Goal: Information Seeking & Learning: Learn about a topic

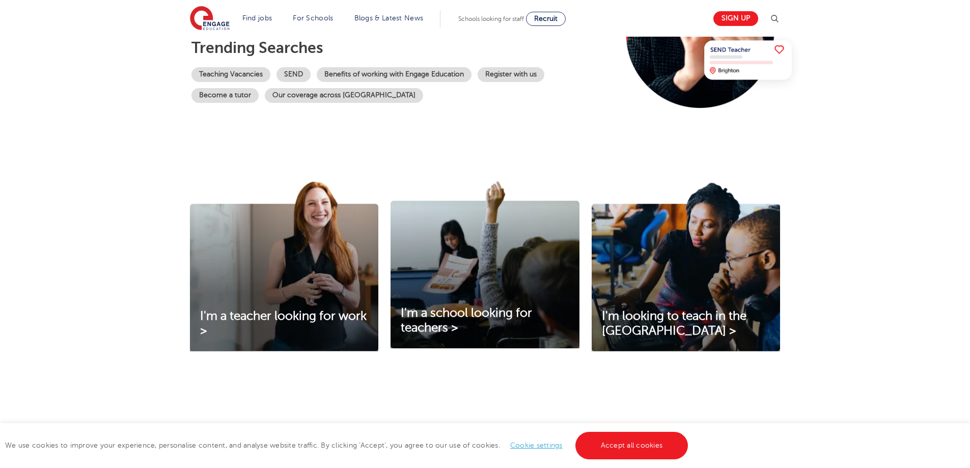
scroll to position [306, 0]
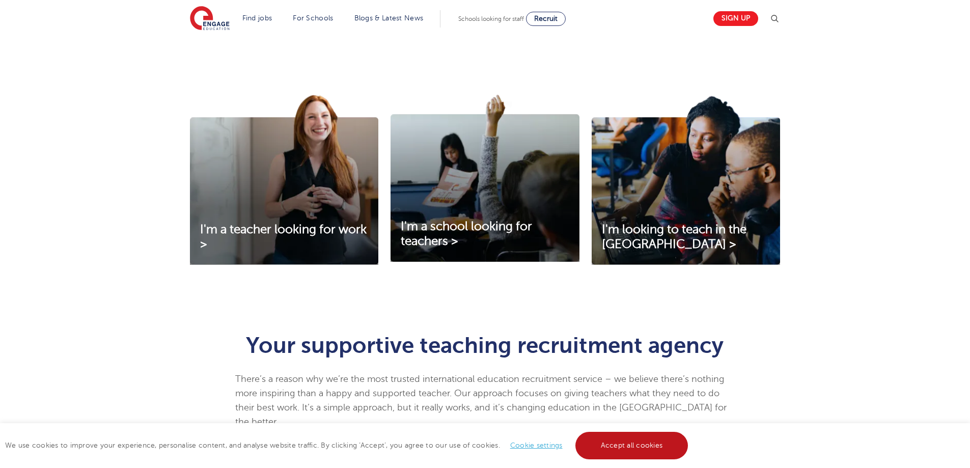
click at [639, 444] on link "Accept all cookies" at bounding box center [632, 446] width 113 height 28
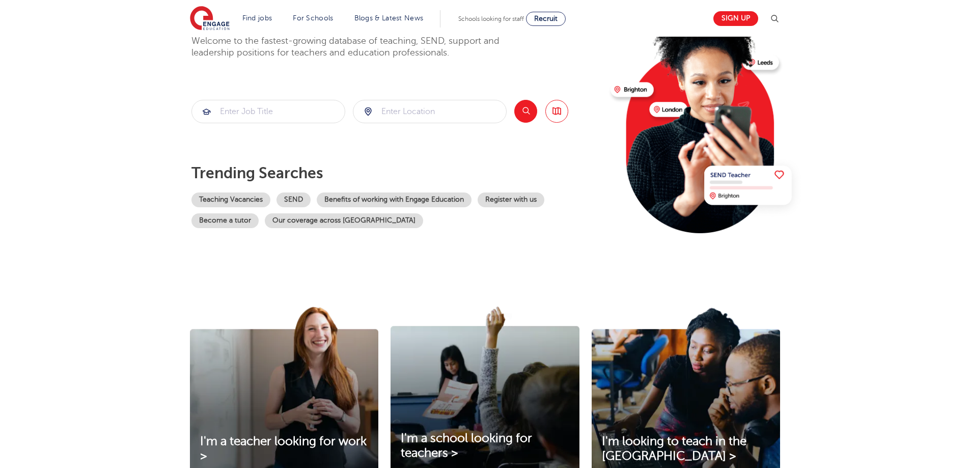
scroll to position [0, 0]
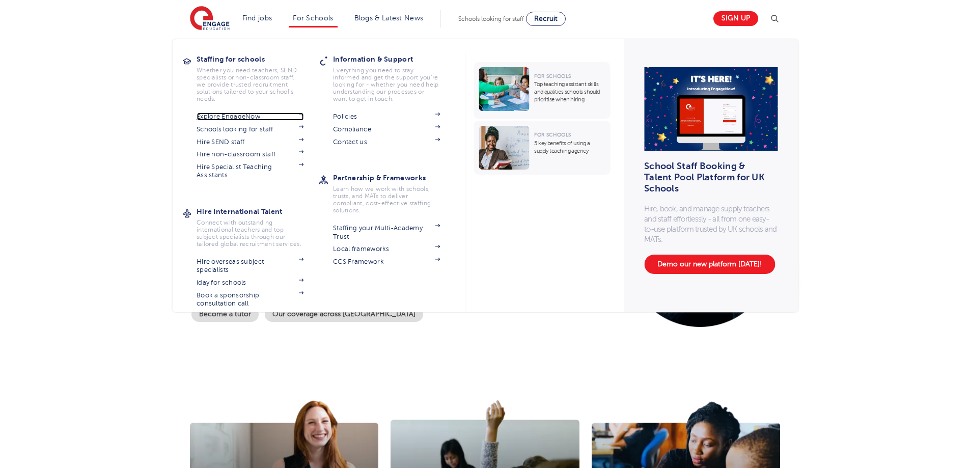
click at [252, 120] on link "Explore EngageNow" at bounding box center [250, 117] width 107 height 8
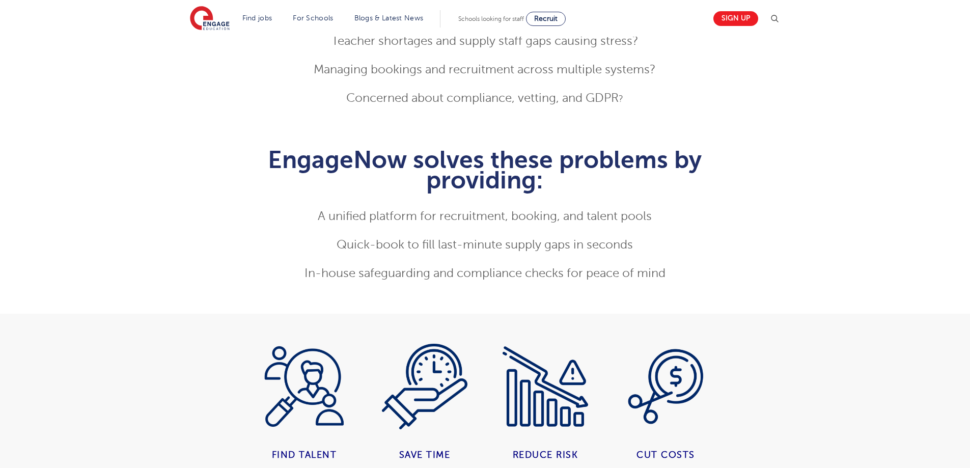
scroll to position [560, 0]
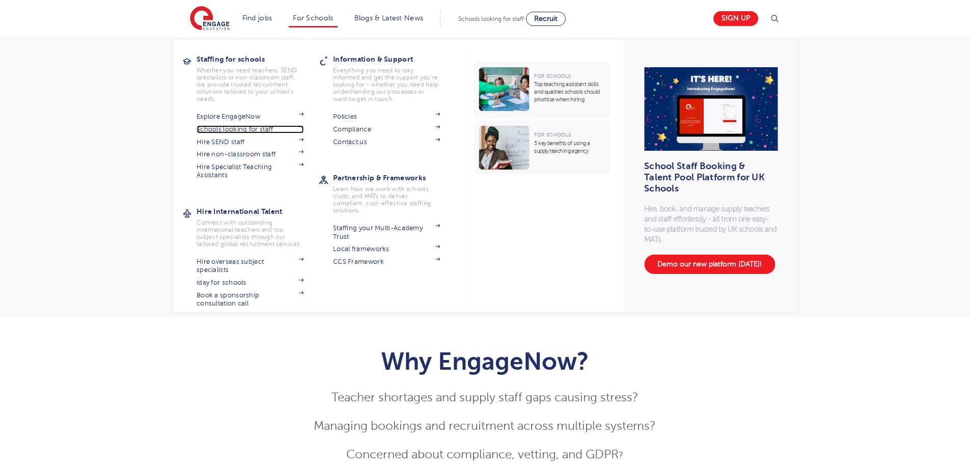
click at [251, 132] on link "Schools looking for staff" at bounding box center [250, 129] width 107 height 8
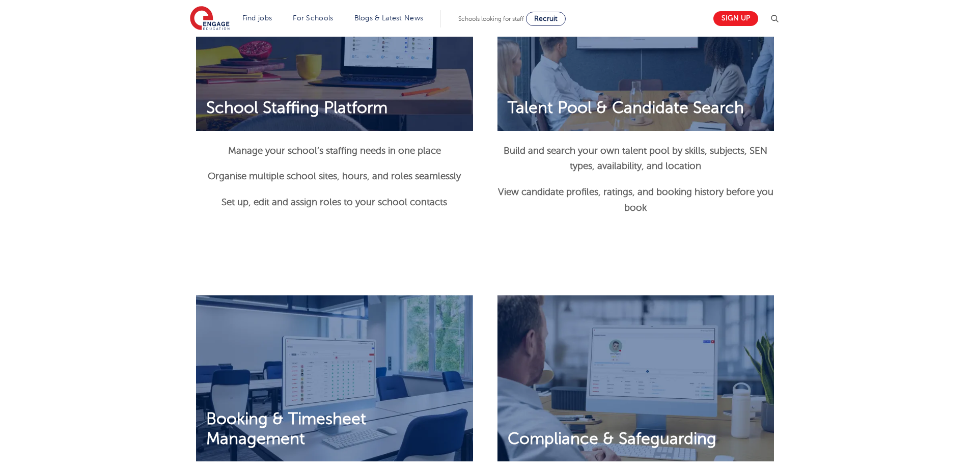
scroll to position [815, 0]
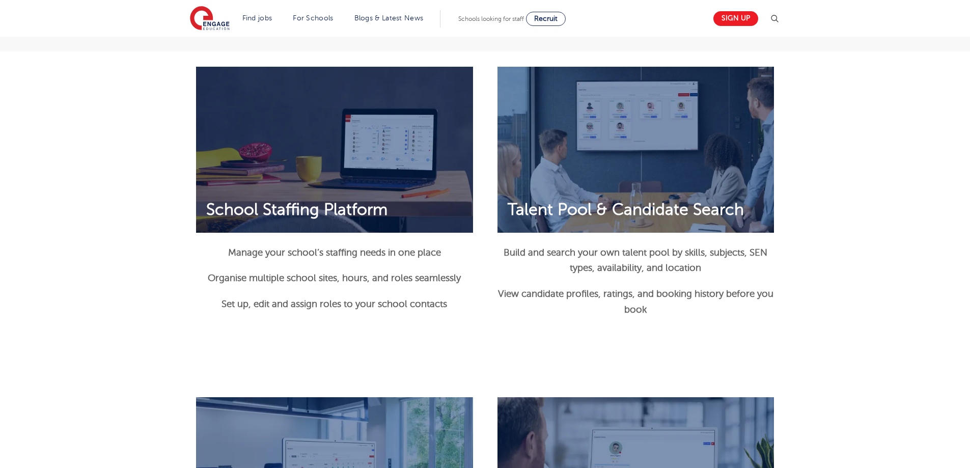
click at [333, 160] on img at bounding box center [334, 150] width 277 height 166
click at [325, 211] on span "School Staffing Platform" at bounding box center [297, 209] width 202 height 19
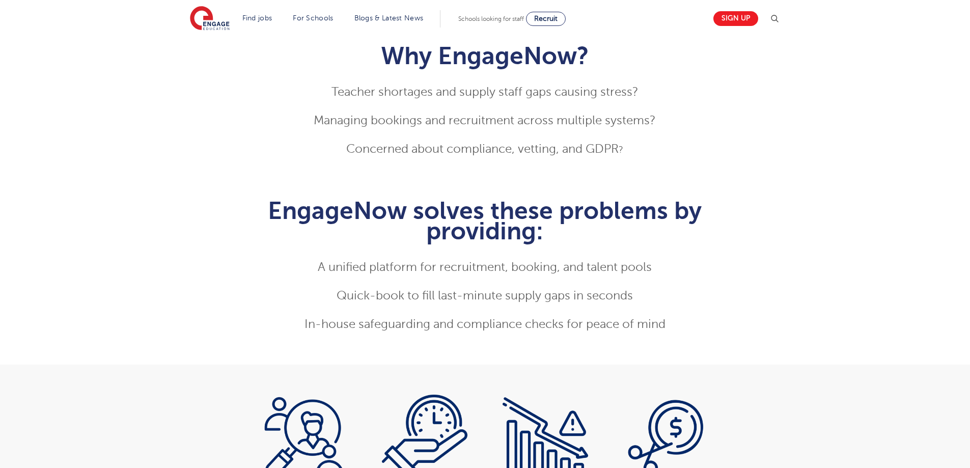
scroll to position [0, 0]
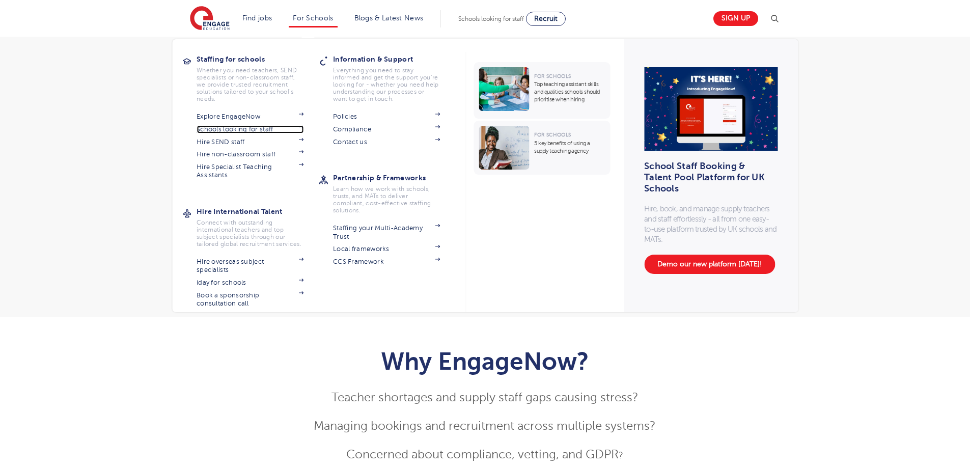
click at [298, 128] on span at bounding box center [295, 129] width 15 height 8
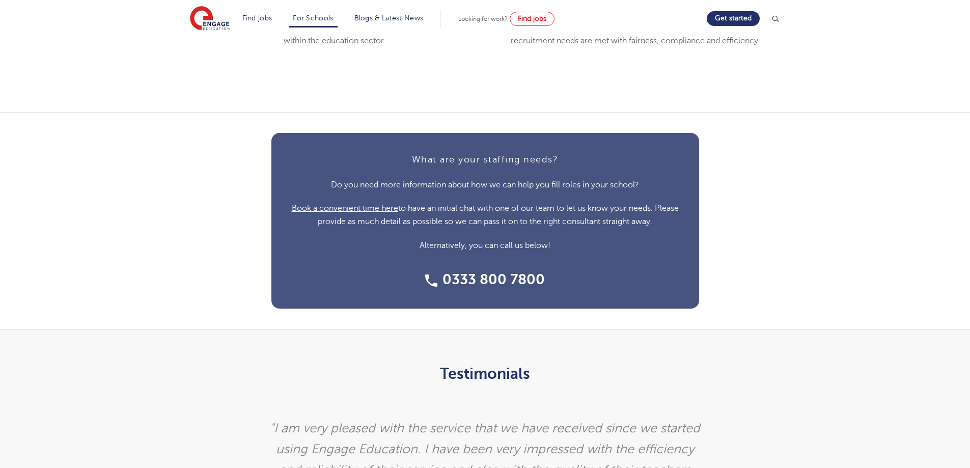
scroll to position [2394, 0]
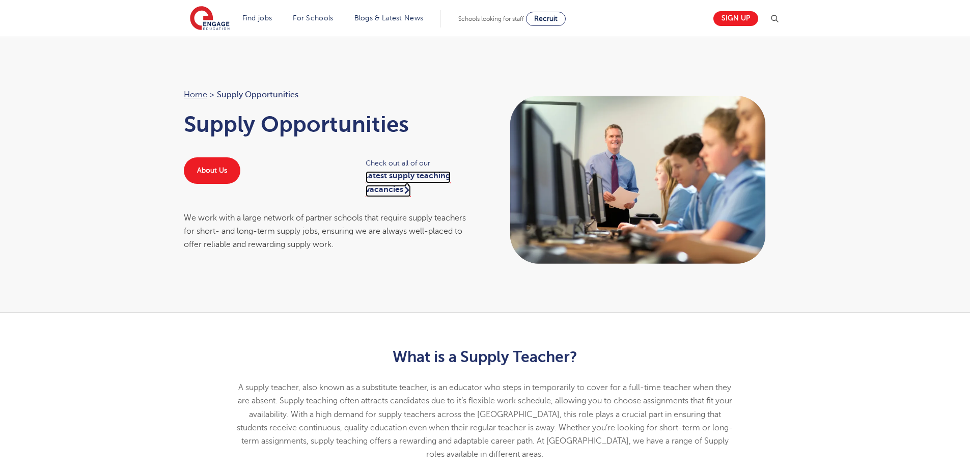
click at [429, 176] on link "latest supply teaching vacancies" at bounding box center [408, 183] width 85 height 25
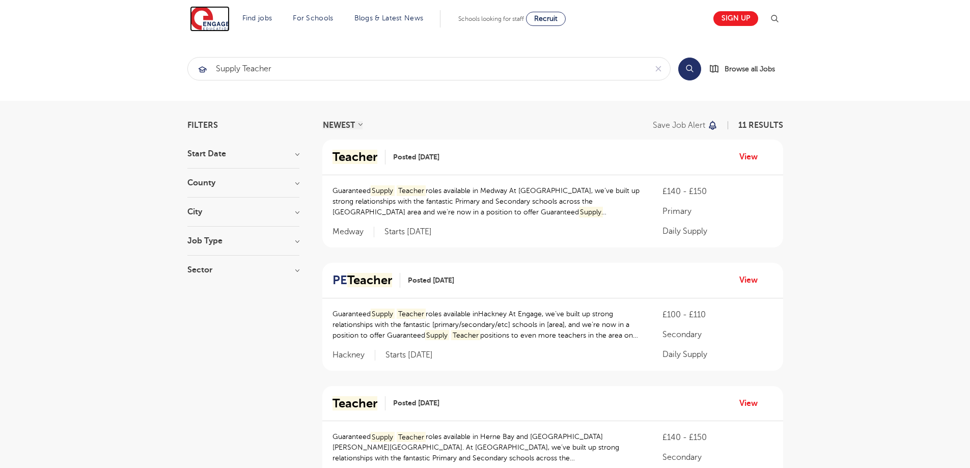
click at [218, 22] on img at bounding box center [210, 18] width 40 height 25
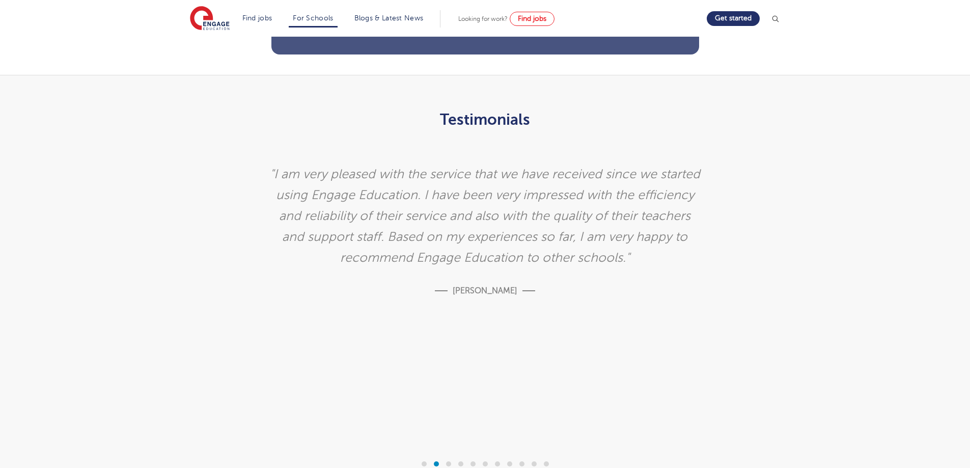
scroll to position [2954, 0]
